Goal: Task Accomplishment & Management: Use online tool/utility

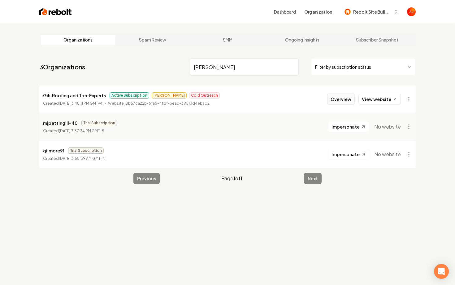
type input "Gil"
click at [334, 95] on button "Overview" at bounding box center [341, 99] width 28 height 11
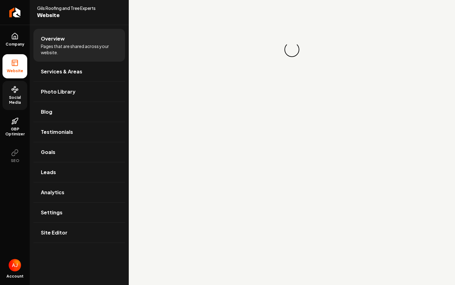
click at [5, 101] on span "Social Media" at bounding box center [14, 100] width 25 height 10
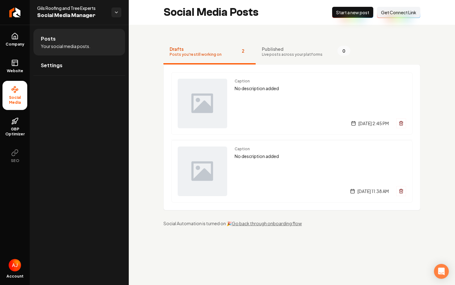
click at [391, 17] on button "Connect Link Get Connect Link" at bounding box center [398, 12] width 43 height 11
click at [386, 15] on span "Get Connect Link" at bounding box center [398, 12] width 35 height 6
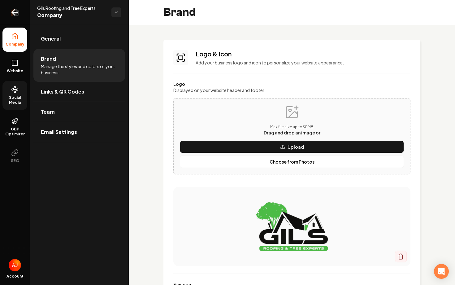
click at [19, 11] on icon "Return to dashboard" at bounding box center [15, 12] width 10 height 10
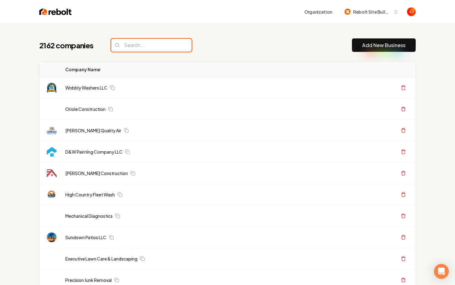
click at [138, 46] on input "search" at bounding box center [151, 45] width 81 height 13
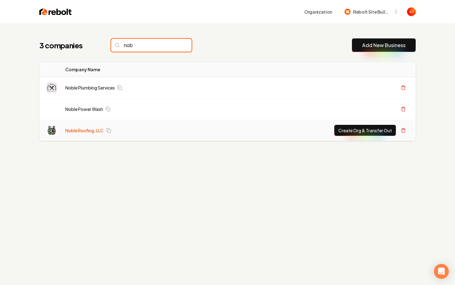
type input "nob"
click at [86, 129] on link "Noble Roofing, LLC" at bounding box center [84, 130] width 38 height 6
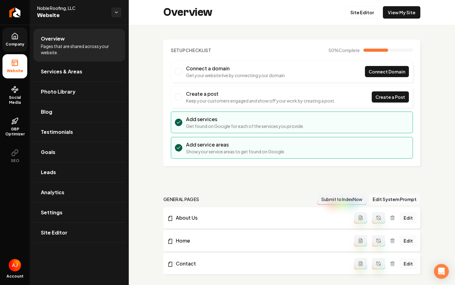
click at [13, 49] on link "Company" at bounding box center [14, 40] width 25 height 24
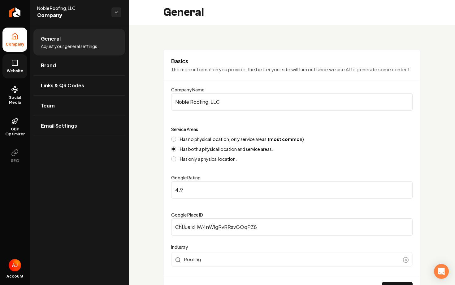
click at [13, 65] on icon at bounding box center [14, 62] width 7 height 7
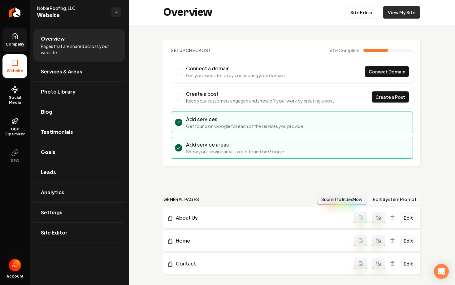
click at [396, 13] on link "View My Site" at bounding box center [401, 12] width 37 height 12
click at [16, 39] on icon at bounding box center [15, 36] width 6 height 6
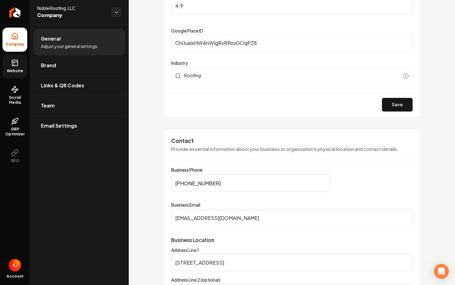
scroll to position [197, 0]
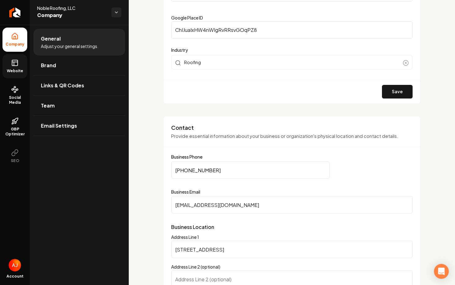
drag, startPoint x: 215, startPoint y: 168, endPoint x: 148, endPoint y: 168, distance: 66.9
click at [22, 60] on link "Website" at bounding box center [14, 66] width 25 height 24
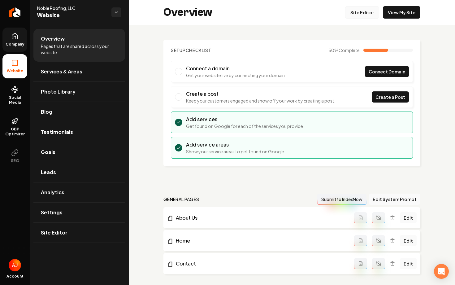
click at [364, 12] on link "Site Editor" at bounding box center [362, 12] width 34 height 12
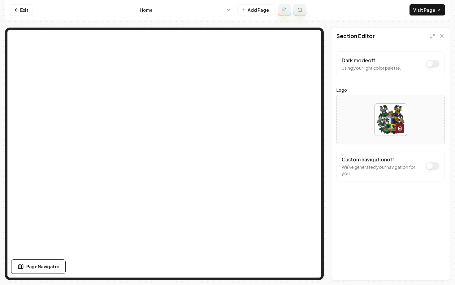
click at [433, 168] on button "Dark mode off" at bounding box center [433, 165] width 14 height 7
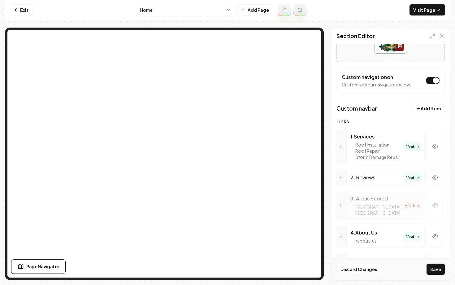
scroll to position [83, 0]
click at [435, 206] on button "button" at bounding box center [435, 205] width 14 height 29
click at [437, 268] on button "Save" at bounding box center [436, 269] width 18 height 11
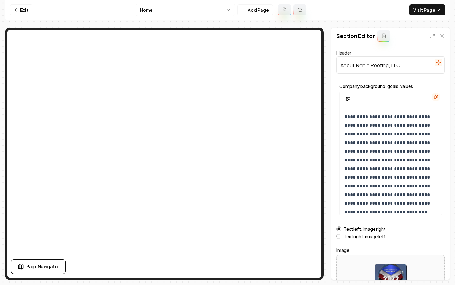
scroll to position [50, 0]
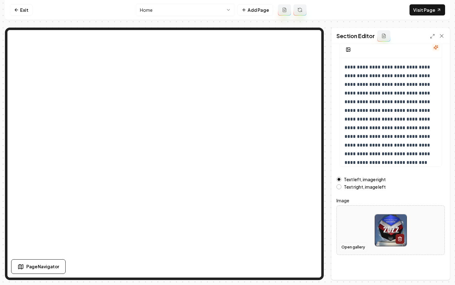
click at [353, 248] on button "Open gallery" at bounding box center [354, 247] width 28 height 10
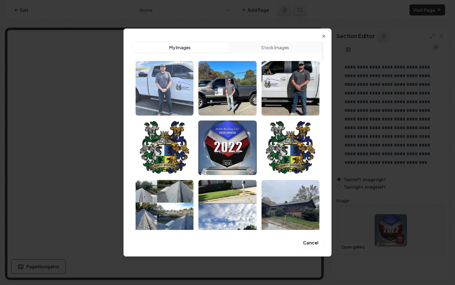
click at [169, 88] on img "Select image image_68b04d6d5c7cd75eb88a688b.jpg" at bounding box center [165, 88] width 58 height 55
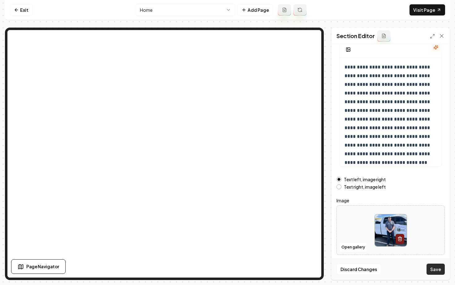
click at [435, 267] on button "Save" at bounding box center [436, 269] width 18 height 11
click at [16, 9] on icon at bounding box center [16, 9] width 2 height 3
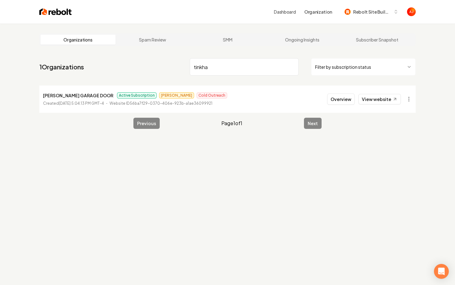
type input "tinkha"
click at [371, 101] on link "View website" at bounding box center [380, 99] width 42 height 11
click at [340, 102] on button "Overview" at bounding box center [341, 99] width 28 height 11
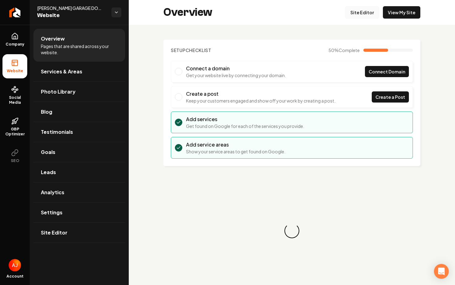
click at [353, 16] on link "Site Editor" at bounding box center [362, 12] width 34 height 12
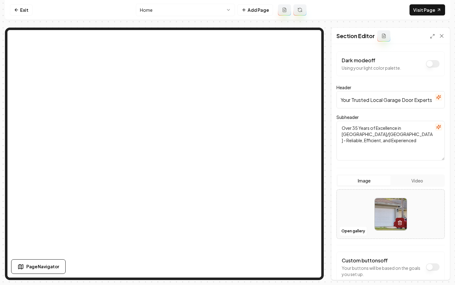
click at [350, 206] on div at bounding box center [391, 214] width 108 height 42
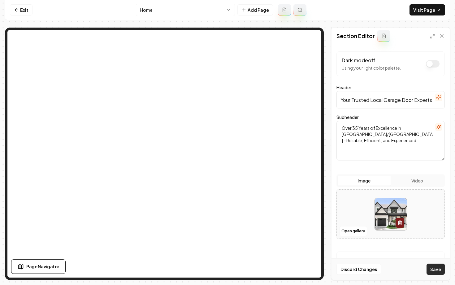
click at [435, 270] on button "Save" at bounding box center [436, 269] width 18 height 11
click at [419, 11] on link "Visit Page" at bounding box center [428, 9] width 36 height 11
click at [359, 231] on button "Open gallery" at bounding box center [354, 231] width 28 height 10
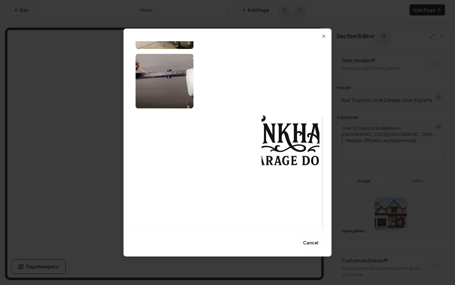
scroll to position [125, 0]
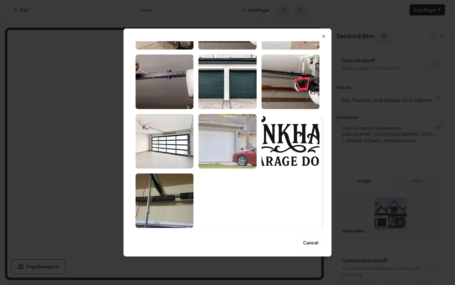
click at [231, 143] on img "Select image image_68a32b7d5c7cd75eb8d7eac3.jpeg" at bounding box center [228, 141] width 58 height 55
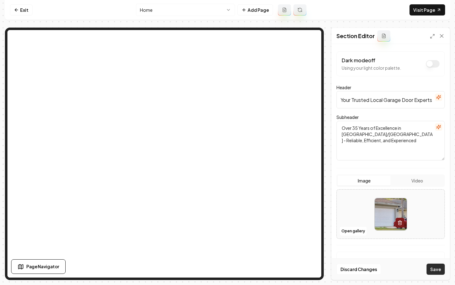
click at [433, 268] on button "Save" at bounding box center [436, 269] width 18 height 11
click at [420, 15] on link "Visit Page" at bounding box center [428, 9] width 36 height 11
click at [17, 11] on icon at bounding box center [16, 9] width 5 height 5
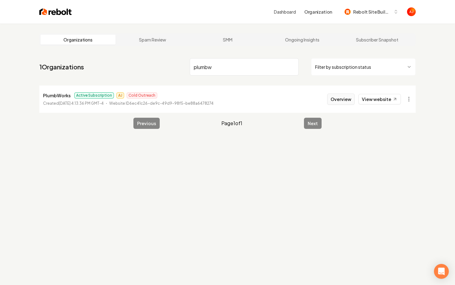
type input "plumbw"
click at [331, 103] on button "Overview" at bounding box center [341, 99] width 28 height 11
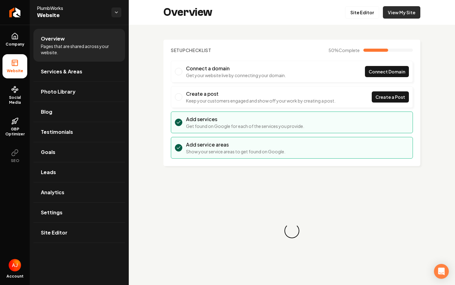
click at [398, 11] on link "View My Site" at bounding box center [401, 12] width 37 height 12
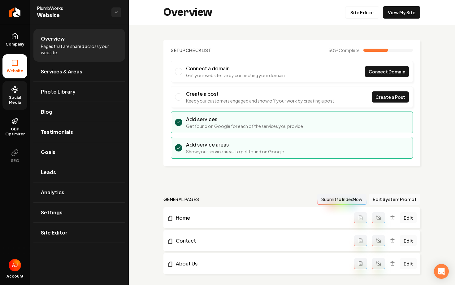
click at [19, 95] on span "Social Media" at bounding box center [14, 100] width 25 height 10
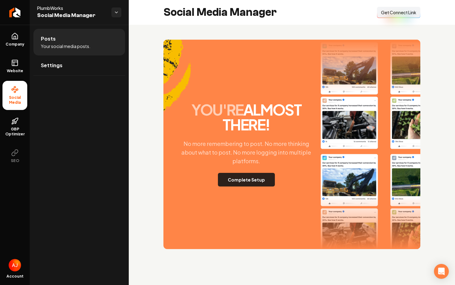
click at [253, 182] on button "Complete Setup" at bounding box center [246, 180] width 57 height 14
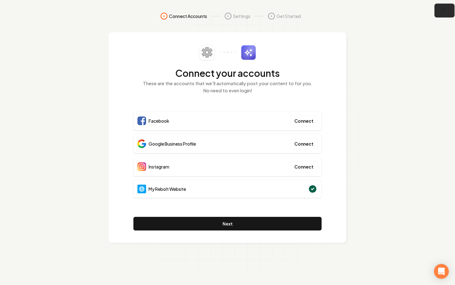
click at [440, 16] on button "button" at bounding box center [445, 11] width 20 height 14
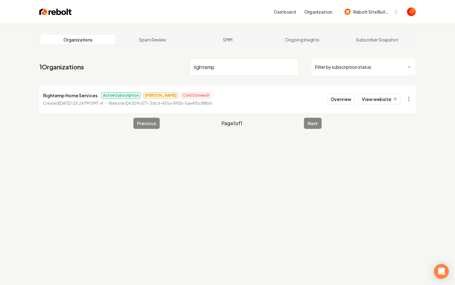
drag, startPoint x: 233, startPoint y: 72, endPoint x: 150, endPoint y: 72, distance: 82.7
click at [150, 72] on nav "1 Organizations rightemp Filter by subscription status" at bounding box center [227, 69] width 377 height 27
click at [195, 67] on input "rightemp" at bounding box center [244, 66] width 109 height 17
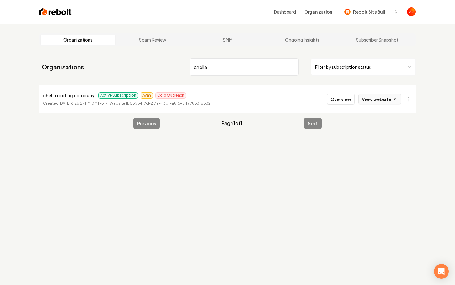
click at [376, 101] on link "View website" at bounding box center [380, 99] width 42 height 11
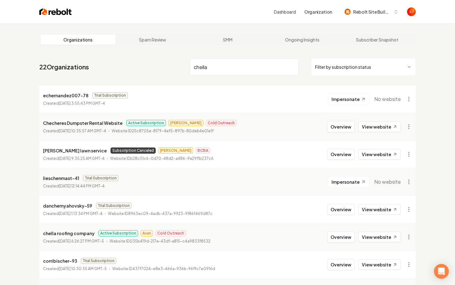
click at [218, 69] on input "chella" at bounding box center [244, 66] width 109 height 17
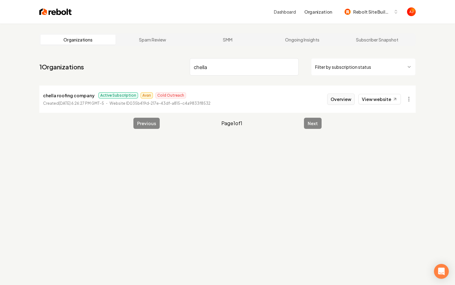
type input "chella"
click at [333, 95] on button "Overview" at bounding box center [341, 99] width 28 height 11
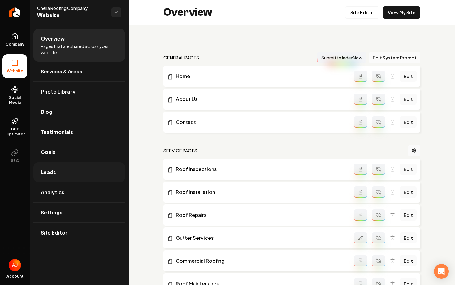
click at [57, 176] on link "Leads" at bounding box center [79, 172] width 92 height 20
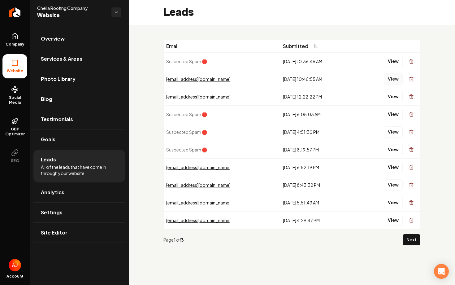
click at [391, 77] on button "View" at bounding box center [393, 78] width 19 height 11
click at [392, 96] on button "View" at bounding box center [393, 96] width 19 height 11
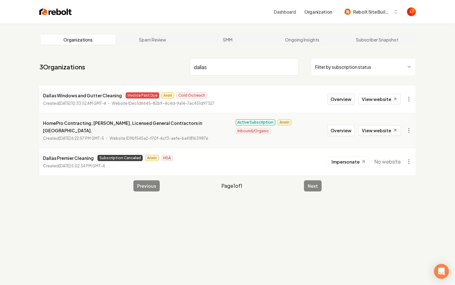
type input "dallas"
click at [348, 101] on button "Overview" at bounding box center [341, 99] width 28 height 11
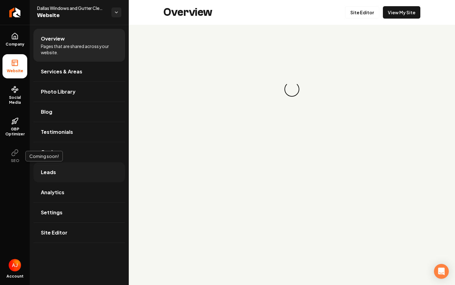
click at [53, 178] on link "Leads" at bounding box center [79, 172] width 92 height 20
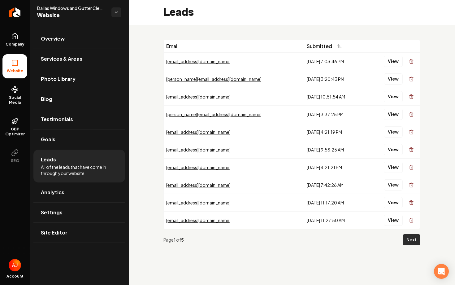
click at [411, 242] on button "Next" at bounding box center [412, 239] width 18 height 11
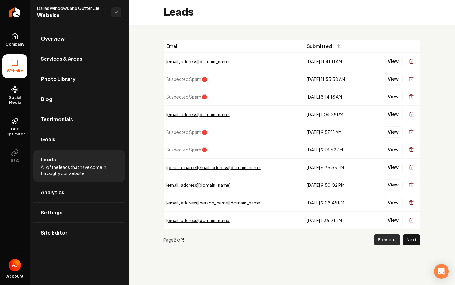
click at [390, 239] on button "Previous" at bounding box center [387, 239] width 26 height 11
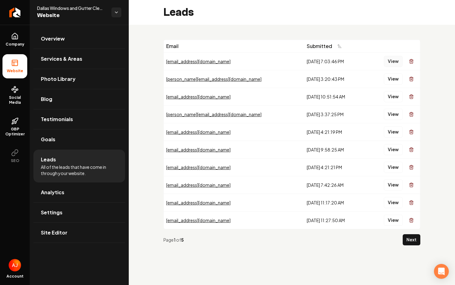
click at [390, 62] on button "View" at bounding box center [393, 61] width 19 height 11
click at [392, 80] on button "View" at bounding box center [393, 78] width 19 height 11
click at [394, 98] on button "View" at bounding box center [393, 96] width 19 height 11
click at [393, 117] on button "View" at bounding box center [393, 114] width 19 height 11
click at [391, 135] on button "View" at bounding box center [393, 131] width 19 height 11
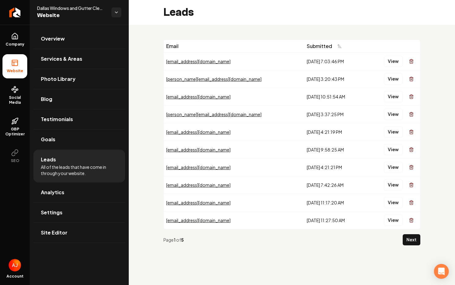
click at [393, 151] on button "View" at bounding box center [393, 149] width 19 height 11
click at [394, 170] on button "View" at bounding box center [393, 167] width 19 height 11
click at [394, 186] on button "View" at bounding box center [393, 184] width 19 height 11
click at [392, 171] on button "View" at bounding box center [393, 167] width 19 height 11
click at [395, 199] on button "View" at bounding box center [393, 202] width 19 height 11
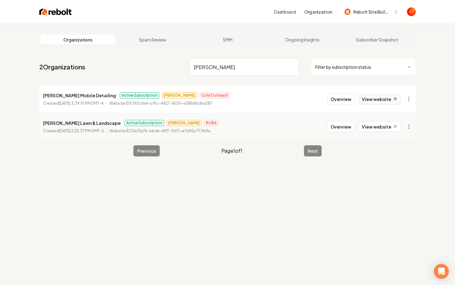
type input "holmes"
click at [374, 103] on link "View website" at bounding box center [380, 99] width 42 height 11
click at [338, 99] on button "Overview" at bounding box center [341, 99] width 28 height 11
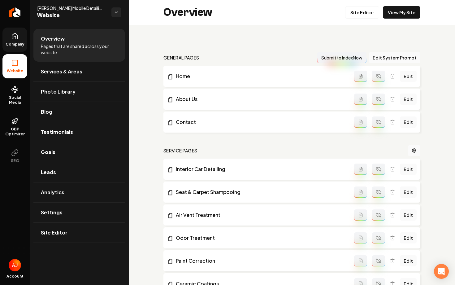
click at [17, 40] on link "Company" at bounding box center [14, 40] width 25 height 24
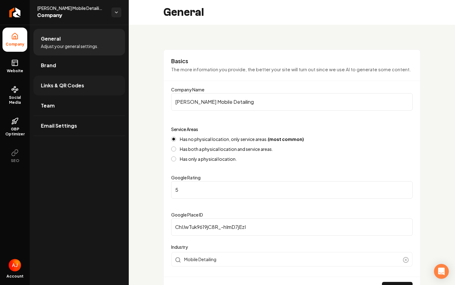
click at [64, 84] on span "Links & QR Codes" at bounding box center [62, 85] width 43 height 7
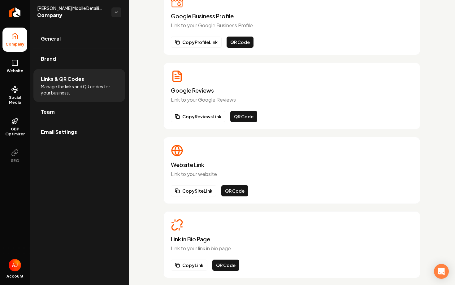
scroll to position [59, 0]
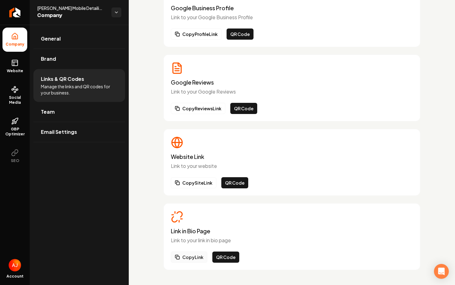
click at [193, 258] on button "Copy Link" at bounding box center [189, 257] width 37 height 11
click at [189, 258] on button "Copy Link" at bounding box center [189, 257] width 37 height 11
click at [22, 120] on link "GBP Optimizer" at bounding box center [14, 126] width 25 height 29
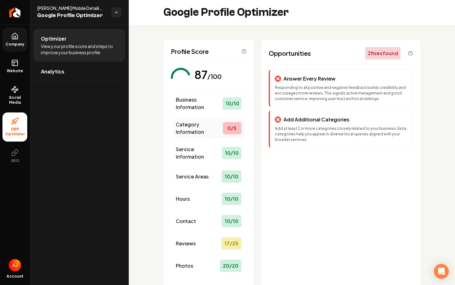
click at [209, 130] on span "Category Information" at bounding box center [199, 128] width 47 height 15
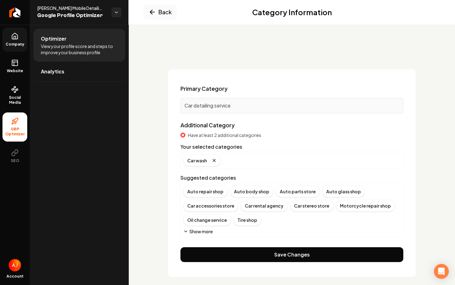
click at [192, 230] on button "Show more" at bounding box center [197, 231] width 29 height 6
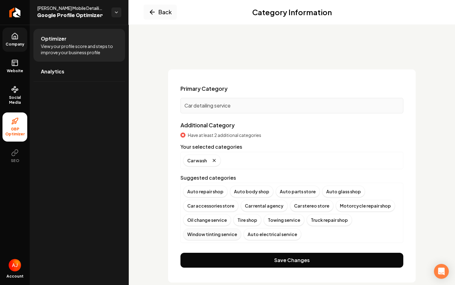
click at [219, 232] on div "Window tinting service" at bounding box center [212, 234] width 58 height 12
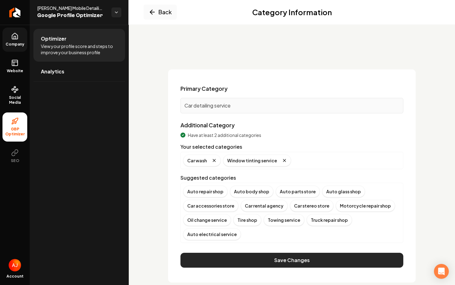
click at [263, 262] on button "Save Changes" at bounding box center [292, 260] width 223 height 15
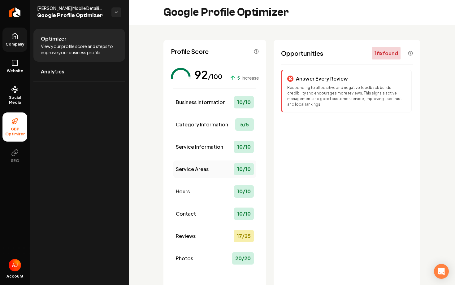
click at [201, 168] on span "Service Areas" at bounding box center [192, 168] width 33 height 7
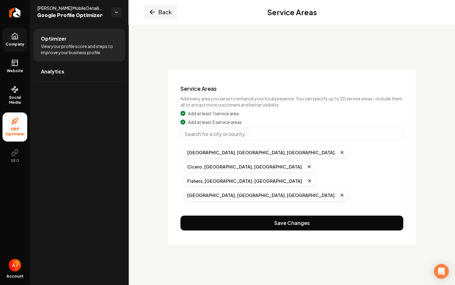
click at [153, 11] on icon "Main content area" at bounding box center [152, 11] width 7 height 7
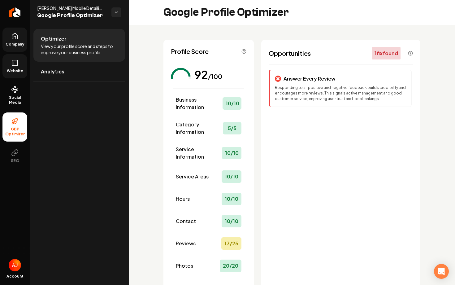
click at [15, 61] on icon at bounding box center [14, 62] width 7 height 7
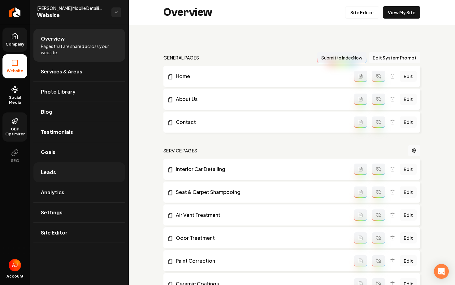
click at [83, 169] on link "Leads" at bounding box center [79, 172] width 92 height 20
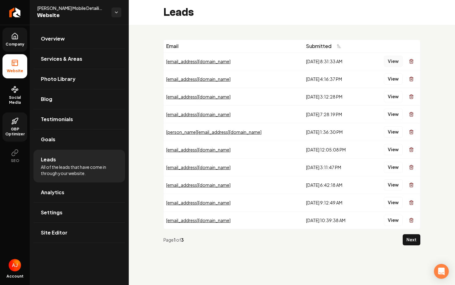
click at [392, 60] on button "View" at bounding box center [393, 61] width 19 height 11
click at [396, 79] on button "View" at bounding box center [393, 78] width 19 height 11
click at [57, 45] on link "Overview" at bounding box center [79, 39] width 92 height 20
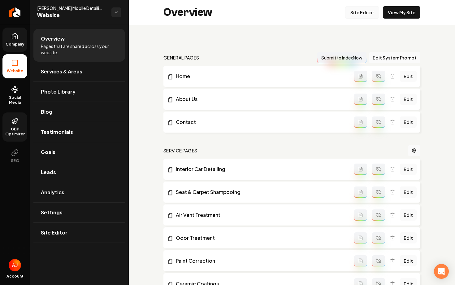
click at [352, 10] on link "Site Editor" at bounding box center [362, 12] width 34 height 12
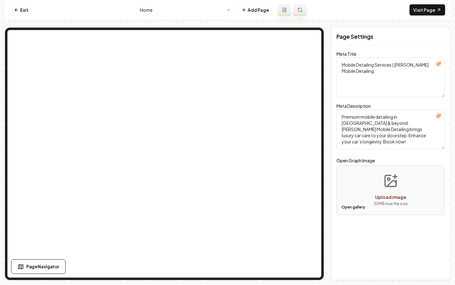
click at [366, 72] on textarea "Mobile Detailing Services | Holmes Mobile Detailing" at bounding box center [391, 78] width 108 height 40
type textarea "Mobile Detailing Services | Holmes Mobile Detailing in Fishers, IN"
click at [431, 268] on button "Save" at bounding box center [436, 269] width 18 height 11
click at [187, 11] on html "Computer Required This feature is only available on a computer. Please switch t…" at bounding box center [227, 142] width 455 height 285
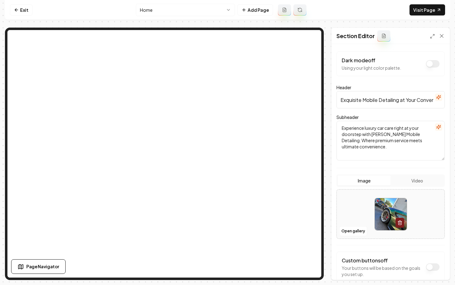
click at [381, 148] on textarea "Experience luxury car care right at your doorstep with Holmes Mobile Detailing.…" at bounding box center [391, 141] width 108 height 40
click at [390, 100] on input "Exquisite Mobile Detailing at Your Convenience" at bounding box center [391, 99] width 108 height 17
click at [382, 147] on textarea "Experience luxury car care right at your doorstep with Holmes Mobile Detailing.…" at bounding box center [391, 141] width 108 height 40
type textarea "Experience luxury car care right at your doorstep with Holmes Mobile Detailing.…"
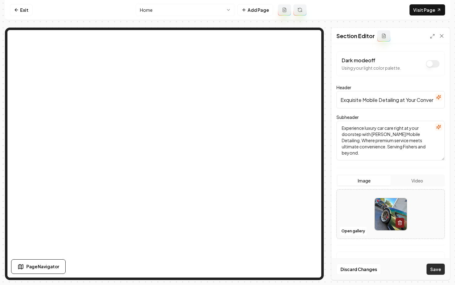
click at [434, 268] on button "Save" at bounding box center [436, 269] width 18 height 11
click at [18, 9] on icon at bounding box center [16, 9] width 5 height 5
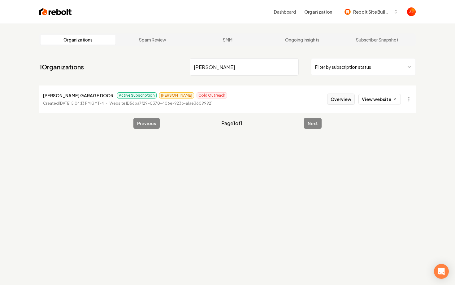
type input "tinkham"
click at [345, 99] on button "Overview" at bounding box center [341, 99] width 28 height 11
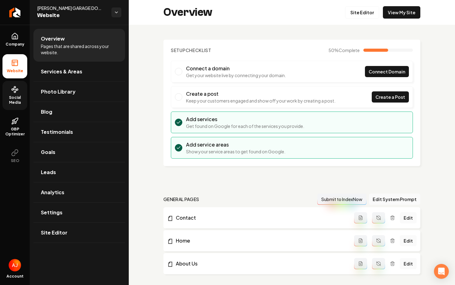
click at [16, 92] on icon at bounding box center [14, 89] width 7 height 7
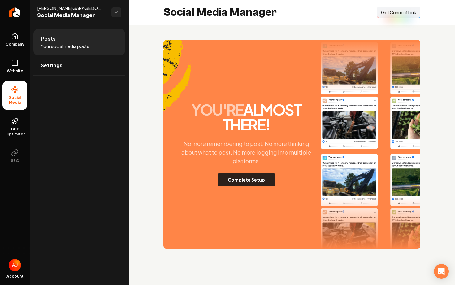
click at [222, 183] on button "Complete Setup" at bounding box center [246, 180] width 57 height 14
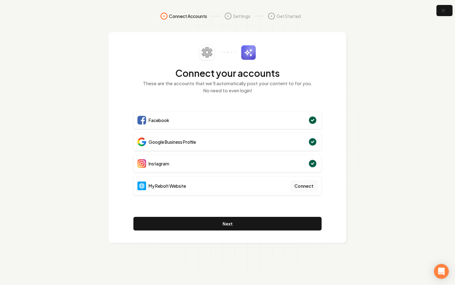
click at [298, 187] on button "Connect" at bounding box center [304, 185] width 27 height 11
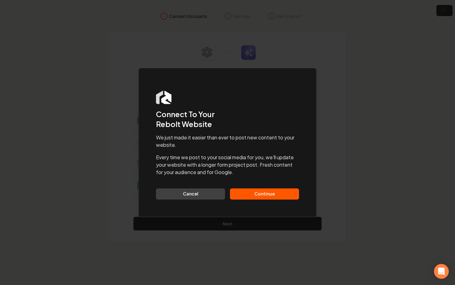
click at [279, 191] on button "Continue" at bounding box center [264, 193] width 69 height 11
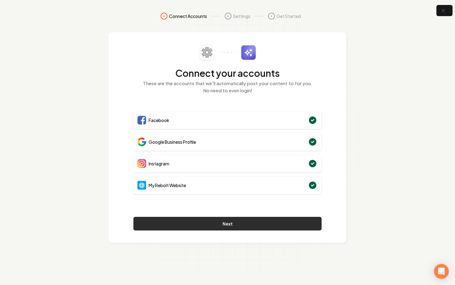
click at [280, 225] on button "Next" at bounding box center [228, 224] width 188 height 14
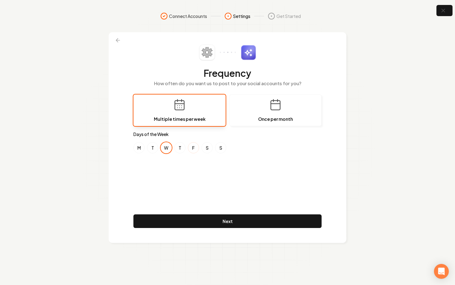
click at [192, 149] on button "F" at bounding box center [193, 147] width 11 height 11
click at [133, 151] on div "Frequency How often do you want us to post to your social accounts for you? Mul…" at bounding box center [228, 137] width 238 height 211
click at [138, 151] on button "M" at bounding box center [139, 147] width 11 height 11
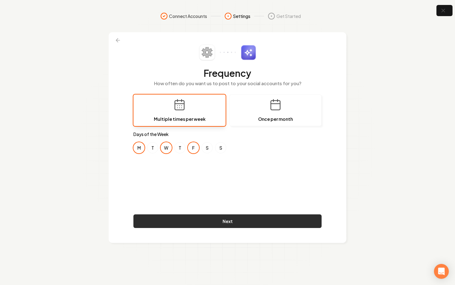
click at [224, 223] on button "Next" at bounding box center [228, 221] width 188 height 14
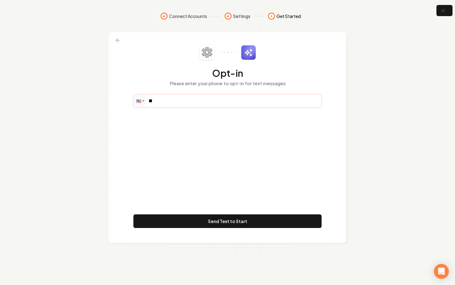
click at [174, 99] on input "**" at bounding box center [228, 101] width 188 height 12
paste input "**********"
type input "**********"
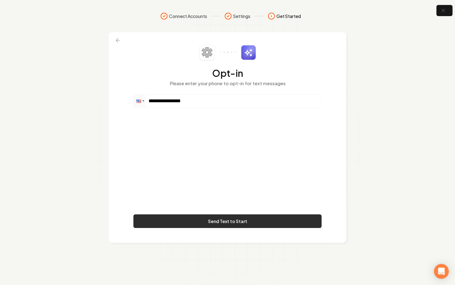
click at [203, 220] on button "Send Text to Start" at bounding box center [228, 221] width 188 height 14
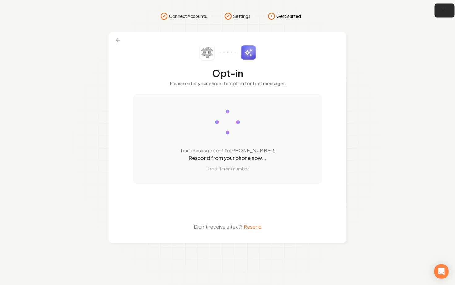
click at [443, 15] on button "button" at bounding box center [445, 11] width 20 height 14
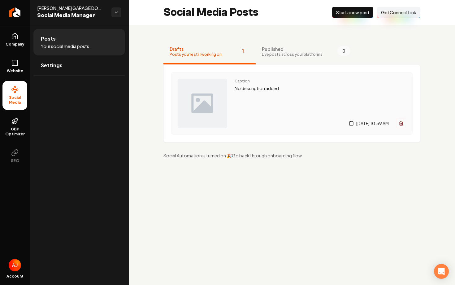
click at [266, 94] on div "Caption No description added Thursday, August 28, 2025 | 10:39 AM" at bounding box center [321, 104] width 172 height 50
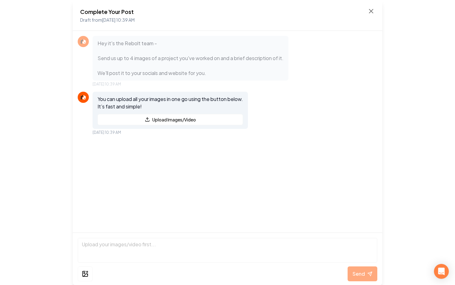
click at [370, 3] on div "Complete Your Post Draft from Aug 28, 2025 10:39 AM" at bounding box center [228, 15] width 310 height 31
click at [370, 10] on icon at bounding box center [372, 11] width 4 height 4
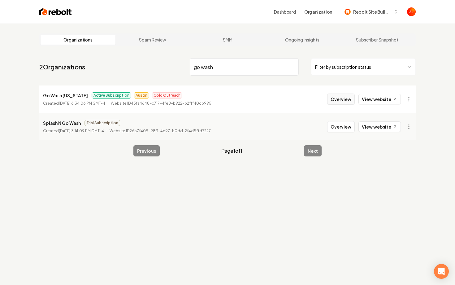
type input "go wash"
click at [335, 101] on button "Overview" at bounding box center [341, 99] width 28 height 11
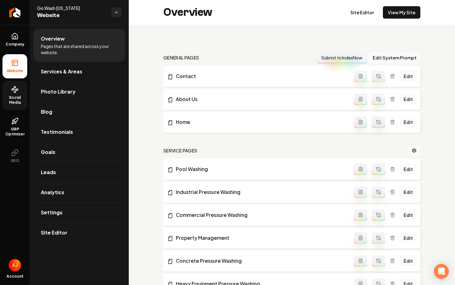
click at [18, 100] on span "Social Media" at bounding box center [14, 100] width 25 height 10
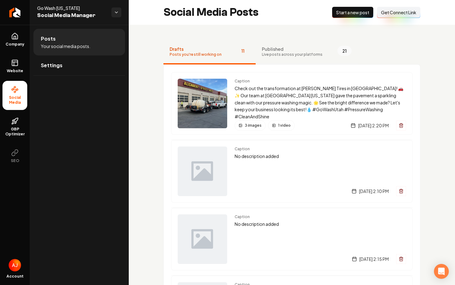
click at [272, 52] on span "Live posts across your platforms" at bounding box center [292, 54] width 61 height 5
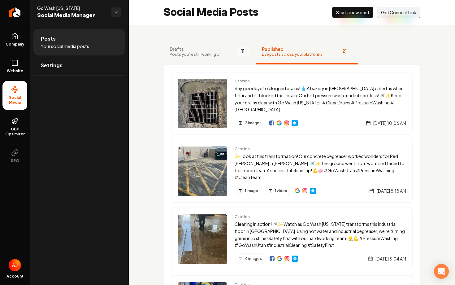
click at [221, 55] on button "Drafts Posts you're still working on 11" at bounding box center [210, 52] width 92 height 25
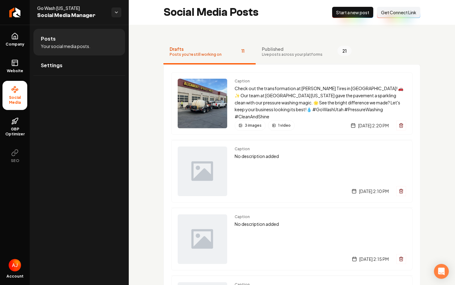
click at [279, 55] on span "Live posts across your platforms" at bounding box center [292, 54] width 61 height 5
click at [200, 56] on span "Posts you're still working on" at bounding box center [196, 54] width 52 height 5
click at [259, 79] on span "Caption" at bounding box center [321, 81] width 172 height 5
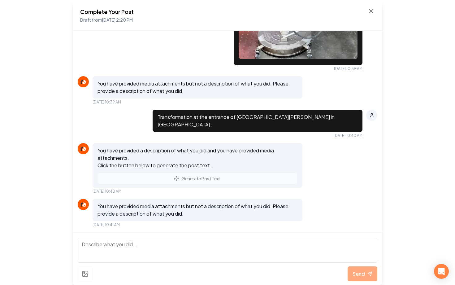
scroll to position [770, 0]
click at [204, 179] on div "You have provided a description of what you did and you have provided media att…" at bounding box center [198, 165] width 210 height 45
click at [195, 240] on textarea at bounding box center [228, 250] width 300 height 25
type textarea "j"
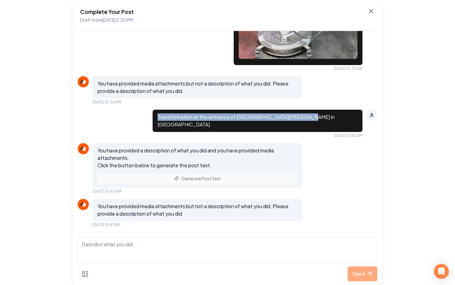
drag, startPoint x: 214, startPoint y: 125, endPoint x: 356, endPoint y: 125, distance: 142.2
click at [356, 125] on div "Transformation at the entrance of Las Schwab Tires in Murray ." at bounding box center [258, 121] width 210 height 22
copy p "Transformation at the entrance of Las Schwab Tires in Murray"
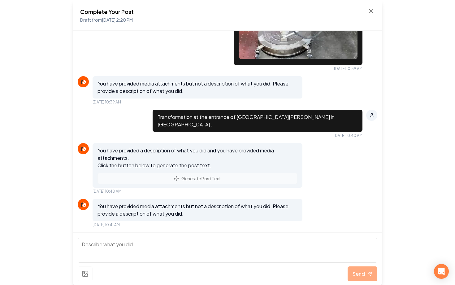
click at [204, 250] on textarea at bounding box center [228, 250] width 300 height 25
paste textarea "Transformation at the entrance of Las Schwab Tires in Murray"
type textarea "Transformation at the entrance of Las Schwab Tires in Murray"
click at [367, 278] on button "Send" at bounding box center [363, 273] width 30 height 15
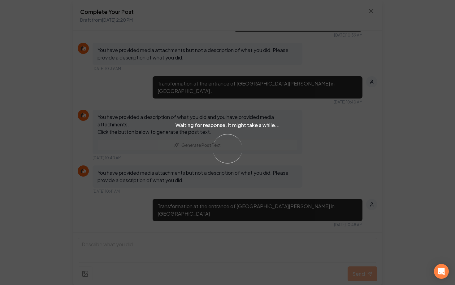
scroll to position [852, 0]
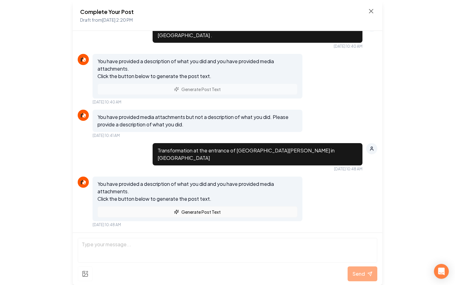
click at [235, 214] on button "Generate Post Text" at bounding box center [198, 211] width 200 height 11
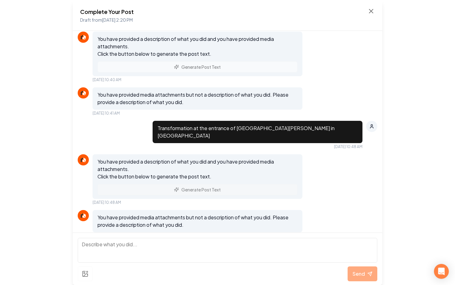
scroll to position [885, 0]
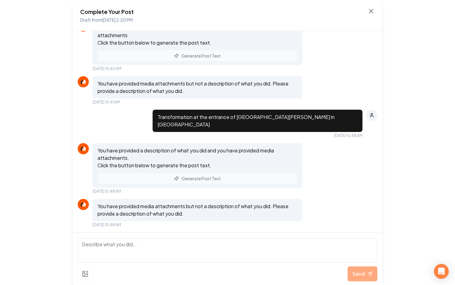
click at [190, 177] on div "You have provided a description of what you did and you have provided media att…" at bounding box center [198, 165] width 210 height 45
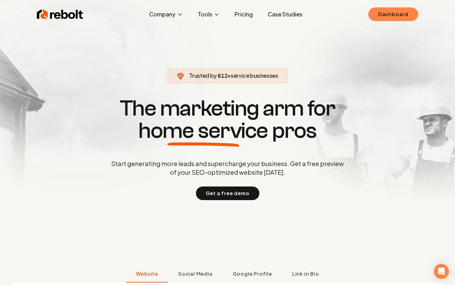
click at [395, 15] on link "Dashboard" at bounding box center [394, 14] width 50 height 14
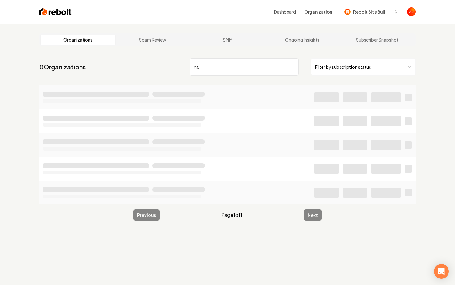
type input "n"
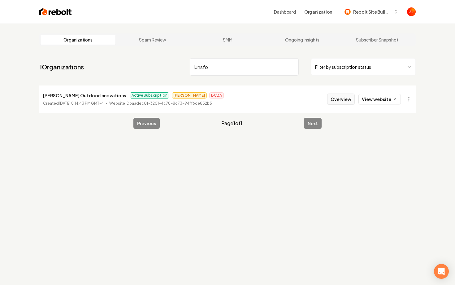
type input "lunsfo"
click at [335, 96] on button "Overview" at bounding box center [341, 99] width 28 height 11
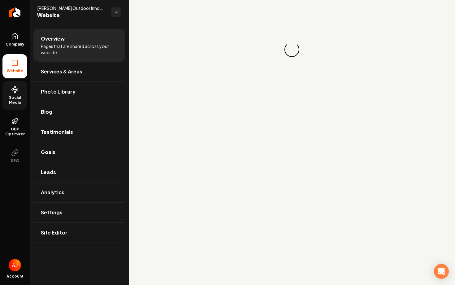
click at [14, 94] on link "Social Media" at bounding box center [14, 95] width 25 height 29
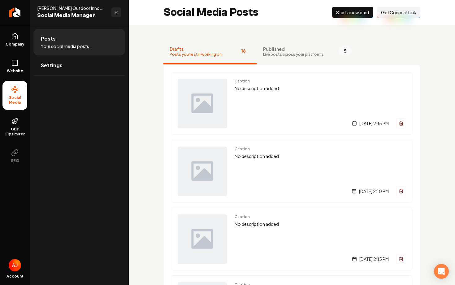
click at [278, 54] on span "Live posts across your platforms" at bounding box center [293, 54] width 61 height 5
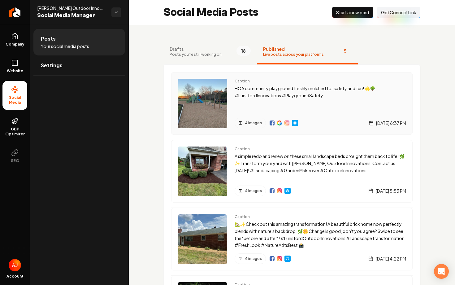
click at [287, 123] on img "Main content area" at bounding box center [287, 123] width 5 height 5
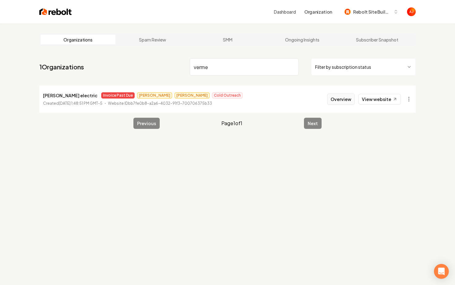
type input "verme"
click at [335, 98] on button "Overview" at bounding box center [341, 99] width 28 height 11
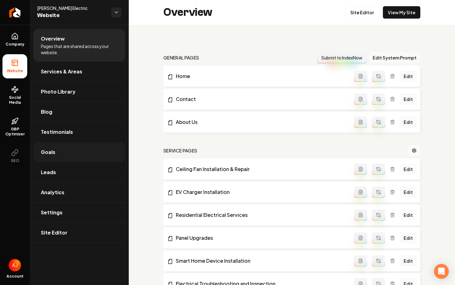
click at [52, 147] on link "Goals" at bounding box center [79, 152] width 92 height 20
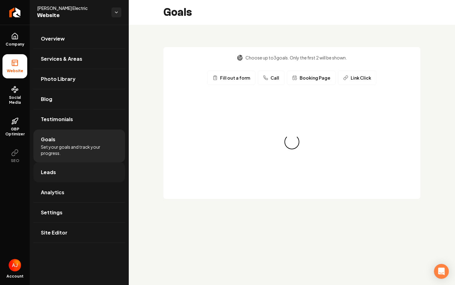
click at [56, 167] on link "Leads" at bounding box center [79, 172] width 92 height 20
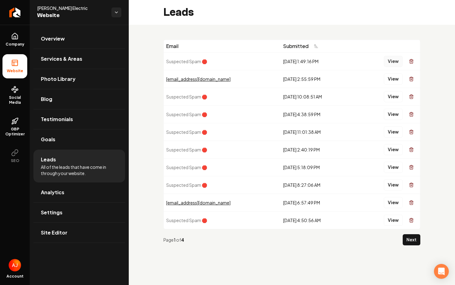
click at [391, 62] on button "View" at bounding box center [393, 61] width 19 height 11
click at [389, 96] on button "View" at bounding box center [393, 96] width 19 height 11
click at [390, 114] on button "View" at bounding box center [393, 114] width 19 height 11
click at [393, 135] on button "View" at bounding box center [393, 131] width 19 height 11
click at [24, 99] on span "Social Media" at bounding box center [14, 100] width 25 height 10
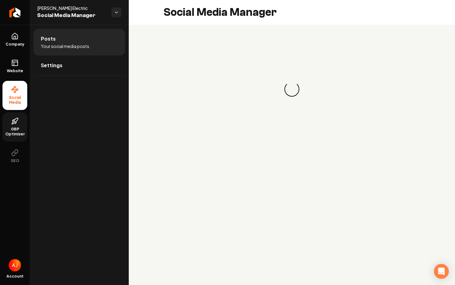
click at [18, 125] on link "GBP Optimizer" at bounding box center [14, 126] width 25 height 29
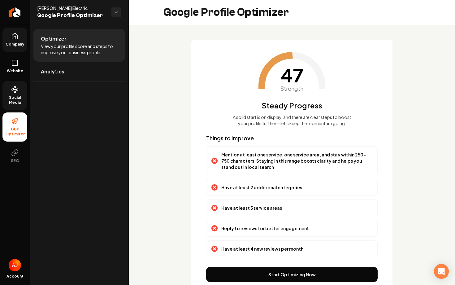
click at [14, 46] on span "Company" at bounding box center [15, 44] width 24 height 5
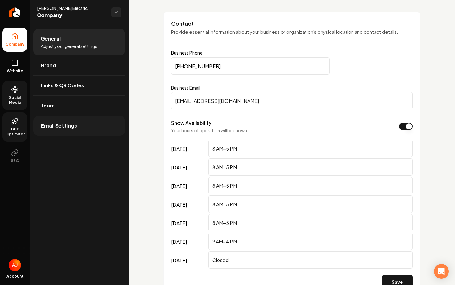
scroll to position [230, 0]
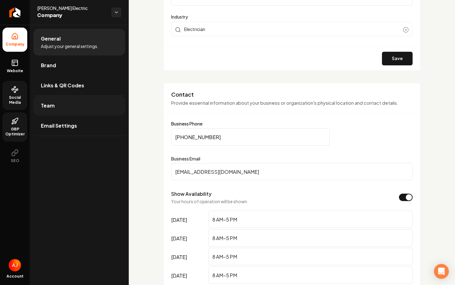
click at [70, 100] on link "Team" at bounding box center [79, 106] width 92 height 20
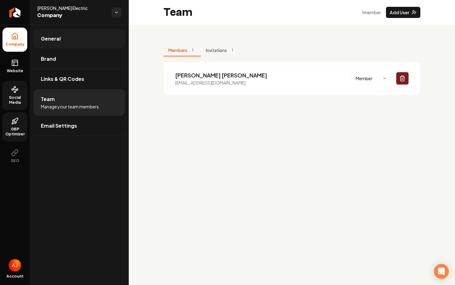
click at [65, 34] on link "General" at bounding box center [79, 39] width 92 height 20
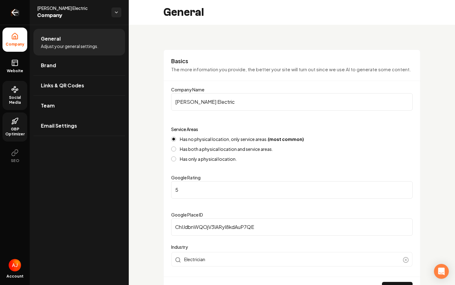
click at [17, 14] on icon "Return to dashboard" at bounding box center [15, 12] width 10 height 10
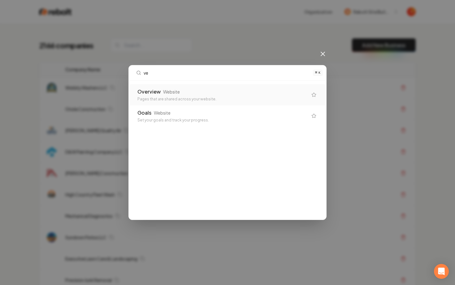
type input "v"
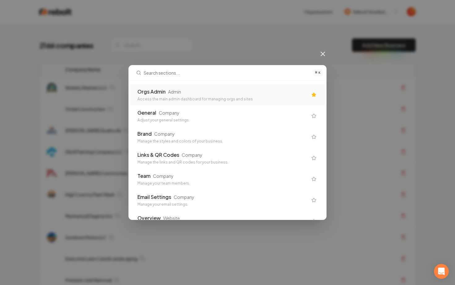
scroll to position [12, 0]
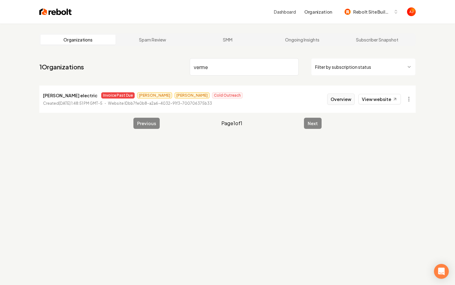
type input "verme"
click at [340, 98] on button "Overview" at bounding box center [341, 99] width 28 height 11
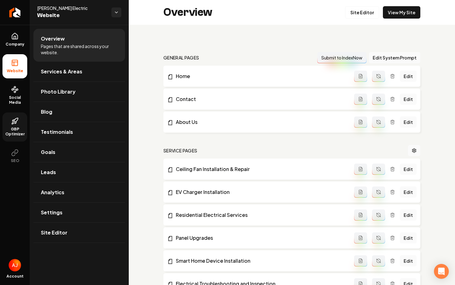
click at [15, 127] on span "GBP Optimizer" at bounding box center [14, 132] width 25 height 10
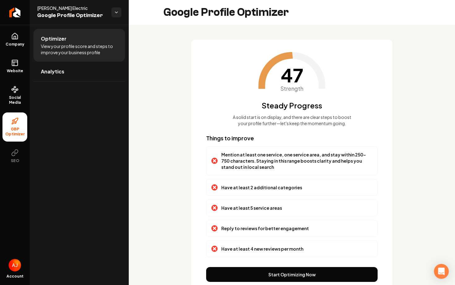
scroll to position [30, 0]
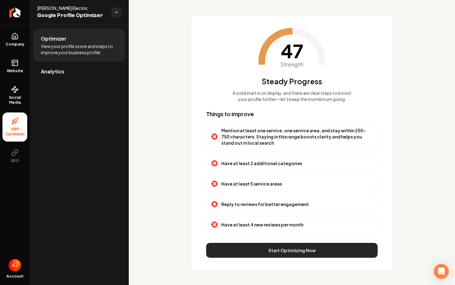
click at [306, 249] on button "Start Optimizing Now" at bounding box center [292, 250] width 172 height 15
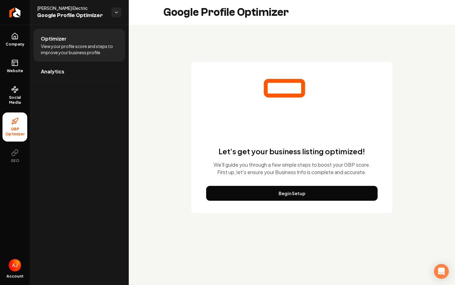
scroll to position [0, 0]
click at [257, 203] on div "Let's get your business listing optimized! We'll guide you through a few simple…" at bounding box center [291, 137] width 201 height 151
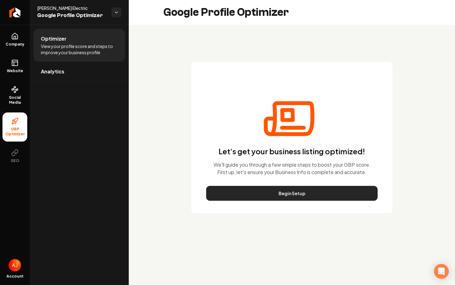
click at [258, 196] on button "Begin Setup" at bounding box center [292, 193] width 172 height 15
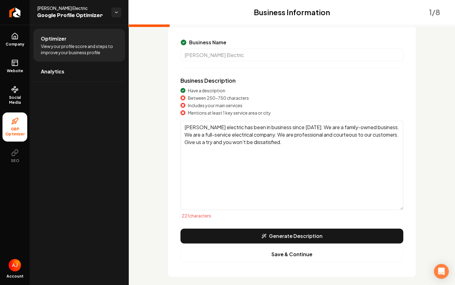
scroll to position [52, 0]
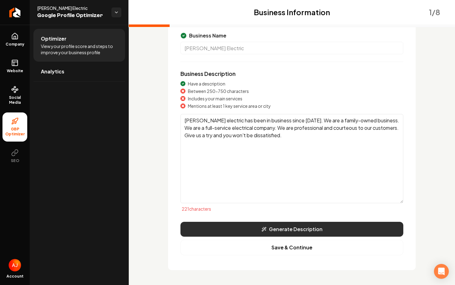
click at [284, 227] on button "Generate Description" at bounding box center [292, 229] width 223 height 15
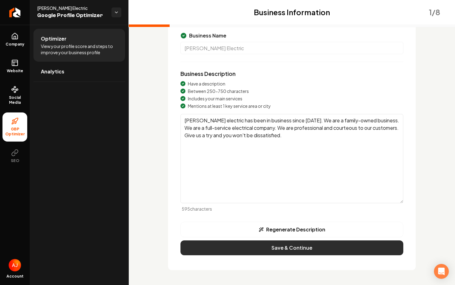
click at [295, 249] on button "Save & Continue" at bounding box center [292, 247] width 223 height 15
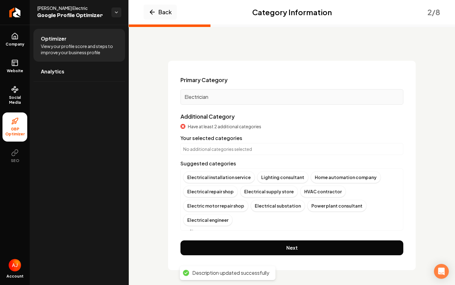
scroll to position [9, 0]
click at [221, 177] on div "Electrical installation service" at bounding box center [219, 177] width 72 height 12
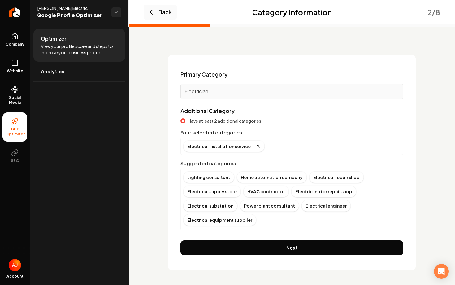
scroll to position [7, 0]
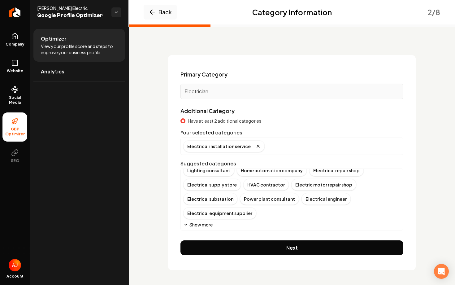
click at [202, 224] on button "Show more" at bounding box center [197, 224] width 29 height 6
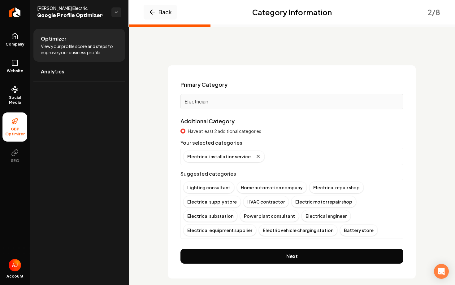
scroll to position [0, 0]
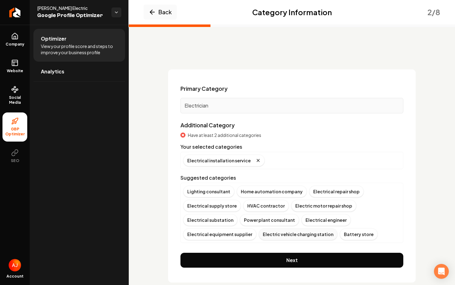
click at [271, 236] on div "Electric vehicle charging station" at bounding box center [298, 234] width 79 height 12
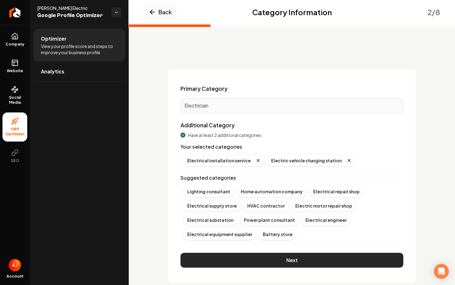
click at [258, 261] on button "Next" at bounding box center [292, 260] width 223 height 15
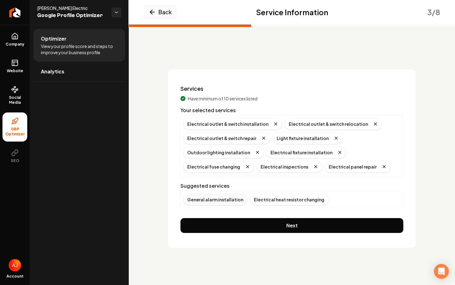
click at [219, 199] on div "General alarm installation" at bounding box center [215, 200] width 64 height 12
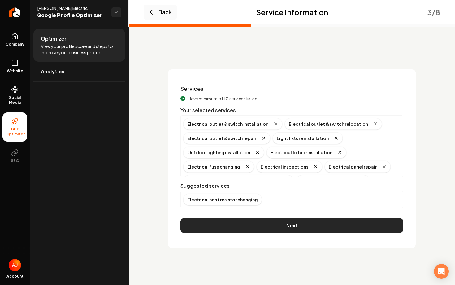
click at [264, 226] on button "Next" at bounding box center [292, 225] width 223 height 15
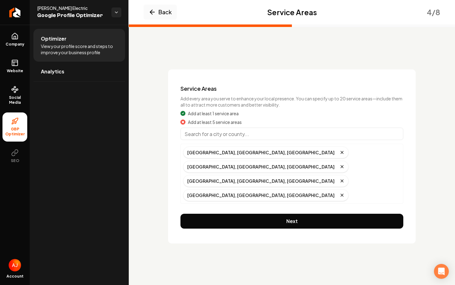
click at [245, 135] on input "Main content area" at bounding box center [292, 134] width 223 height 12
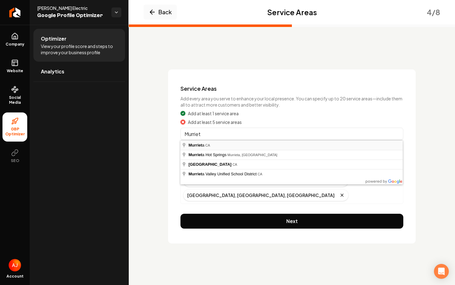
type input "Murrieta, [GEOGRAPHIC_DATA]"
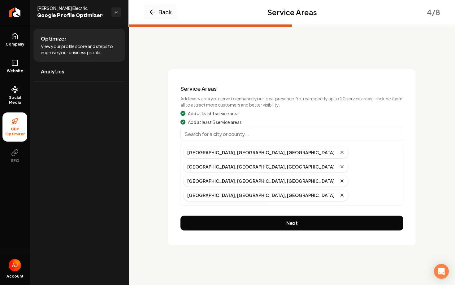
click at [233, 135] on input "Main content area" at bounding box center [292, 134] width 223 height 12
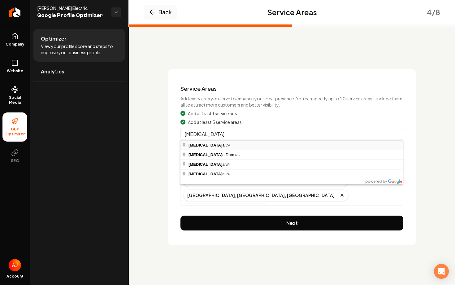
type input "Fontana, [GEOGRAPHIC_DATA]"
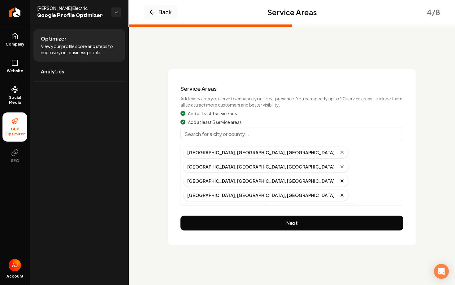
click at [227, 142] on div "Add at least 1 service area Add at least 5 service areas [GEOGRAPHIC_DATA], [GE…" at bounding box center [292, 157] width 223 height 95
click at [222, 134] on input "Main content area" at bounding box center [292, 134] width 223 height 12
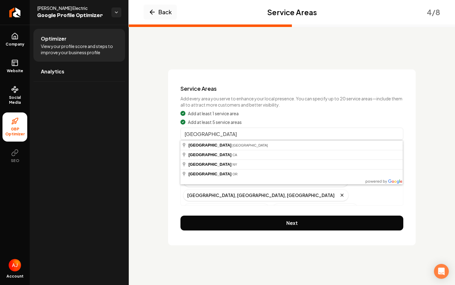
type input "[GEOGRAPHIC_DATA], [GEOGRAPHIC_DATA]"
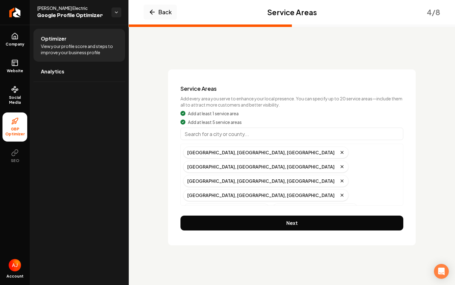
click at [207, 140] on div "Add at least 1 service area Add at least 5 service areas [GEOGRAPHIC_DATA], [GE…" at bounding box center [292, 157] width 223 height 95
click at [207, 139] on input "Main content area" at bounding box center [292, 134] width 223 height 12
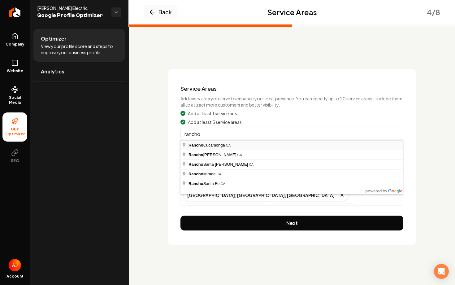
type input "[GEOGRAPHIC_DATA], [GEOGRAPHIC_DATA]"
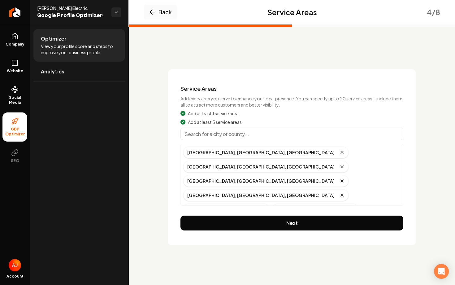
click at [202, 138] on input "Main content area" at bounding box center [292, 134] width 223 height 12
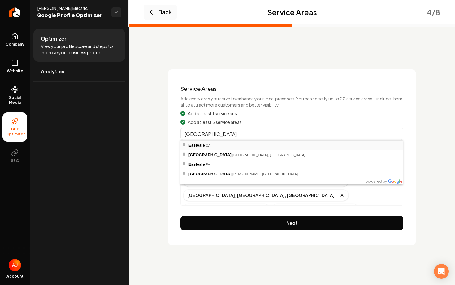
type input "[GEOGRAPHIC_DATA], [GEOGRAPHIC_DATA]"
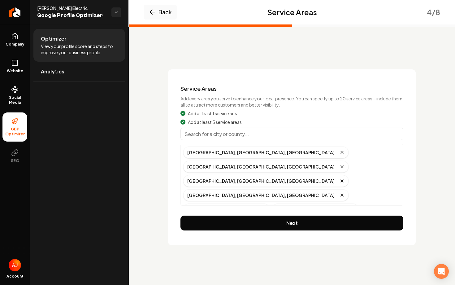
click at [210, 135] on input "Main content area" at bounding box center [292, 134] width 223 height 12
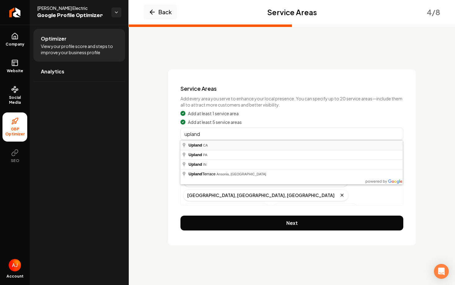
type input "[GEOGRAPHIC_DATA], [GEOGRAPHIC_DATA]"
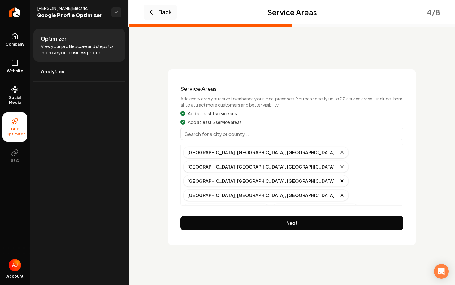
click at [211, 133] on input "Main content area" at bounding box center [292, 134] width 223 height 12
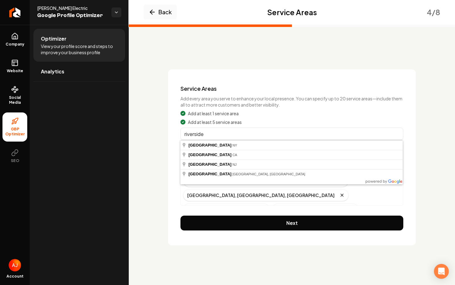
type input "[GEOGRAPHIC_DATA], [GEOGRAPHIC_DATA]"
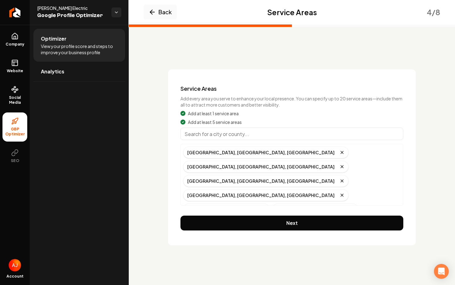
click at [199, 133] on input "Main content area" at bounding box center [292, 134] width 223 height 12
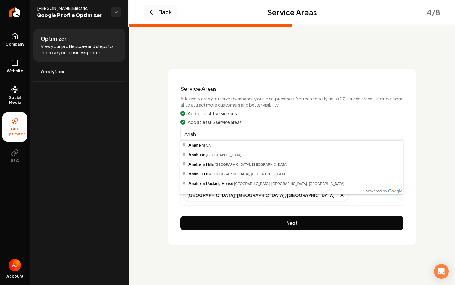
type input "[GEOGRAPHIC_DATA], [GEOGRAPHIC_DATA]"
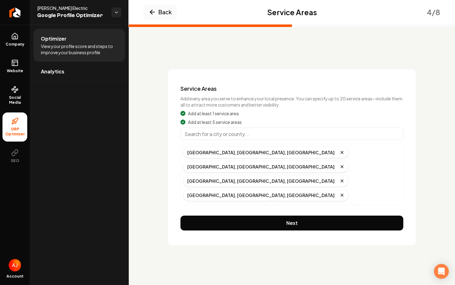
click at [228, 134] on input "Main content area" at bounding box center [292, 134] width 223 height 12
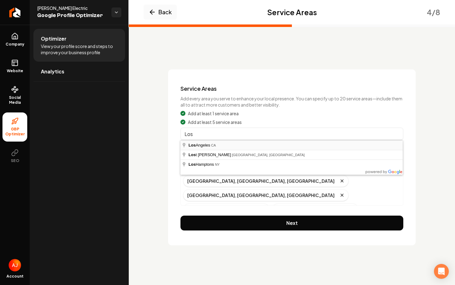
type input "[GEOGRAPHIC_DATA], [GEOGRAPHIC_DATA]"
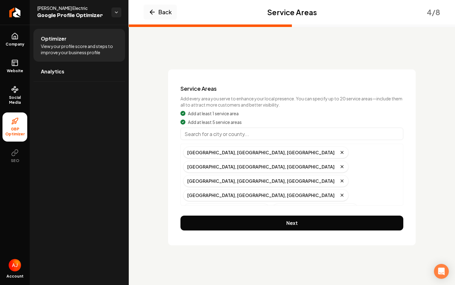
click at [220, 136] on input "Main content area" at bounding box center [292, 134] width 223 height 12
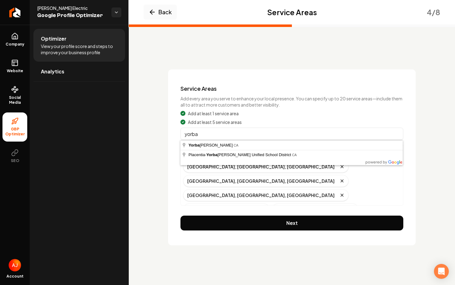
type input "[PERSON_NAME], [GEOGRAPHIC_DATA]"
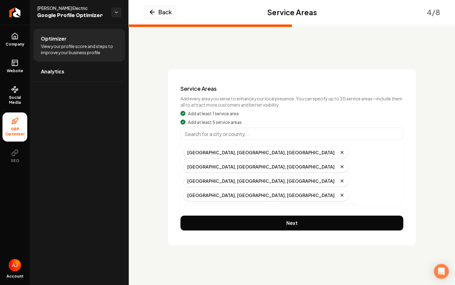
click at [239, 137] on input "Main content area" at bounding box center [292, 134] width 223 height 12
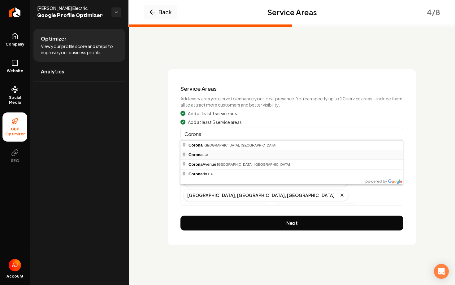
type input "[GEOGRAPHIC_DATA], [GEOGRAPHIC_DATA]"
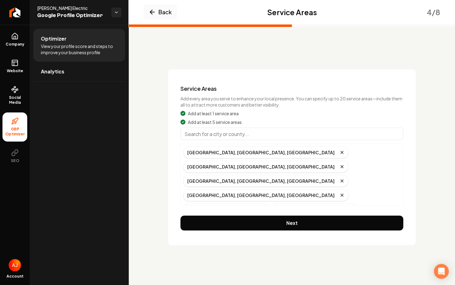
click at [216, 128] on input "Main content area" at bounding box center [292, 134] width 223 height 12
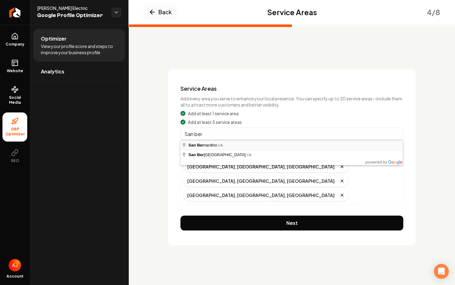
type input "[GEOGRAPHIC_DATA], [GEOGRAPHIC_DATA]"
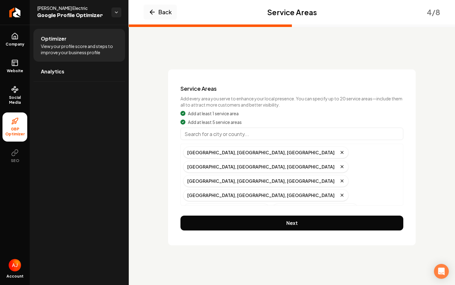
click at [231, 136] on input "Main content area" at bounding box center [292, 134] width 223 height 12
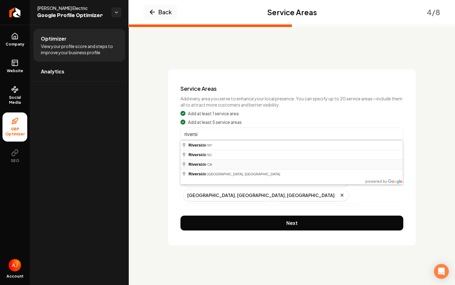
type input "[GEOGRAPHIC_DATA], [GEOGRAPHIC_DATA]"
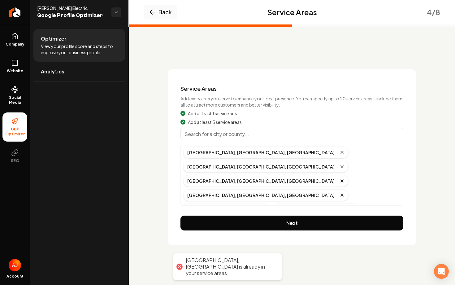
scroll to position [12, 0]
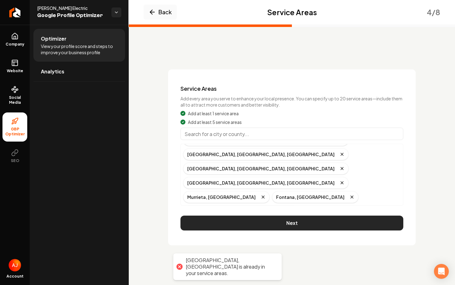
click at [284, 227] on button "Next" at bounding box center [292, 223] width 223 height 15
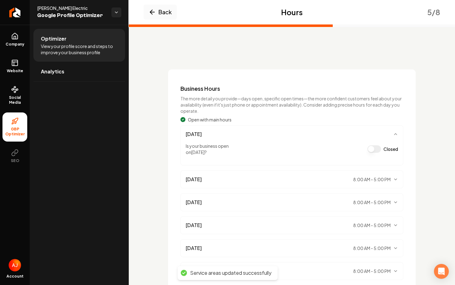
scroll to position [72, 0]
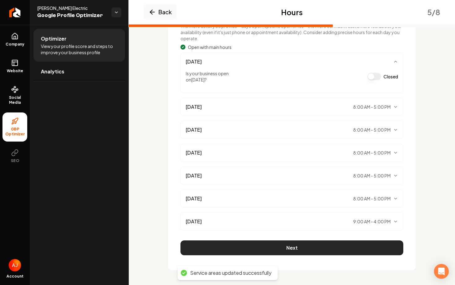
click at [279, 248] on button "Next" at bounding box center [292, 247] width 223 height 15
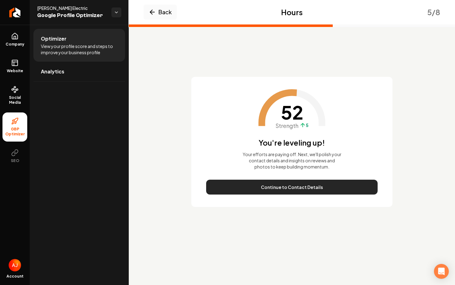
click at [284, 191] on button "Continue to Contact Details" at bounding box center [292, 187] width 172 height 15
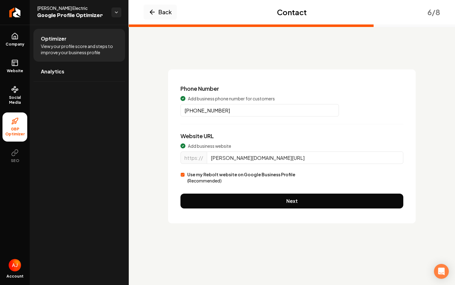
click at [284, 190] on div "Phone Number Add business phone number for customers [PHONE_NUMBER] Website URL…" at bounding box center [292, 146] width 248 height 154
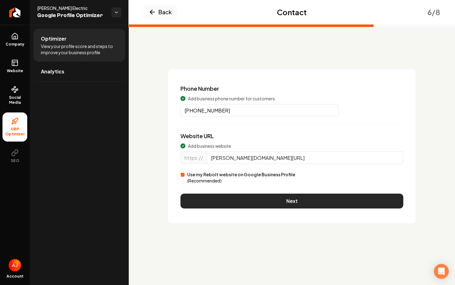
click at [285, 202] on button "Next" at bounding box center [292, 201] width 223 height 15
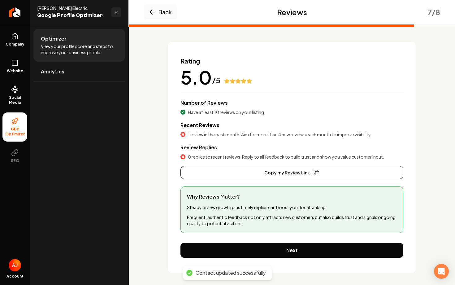
scroll to position [30, 0]
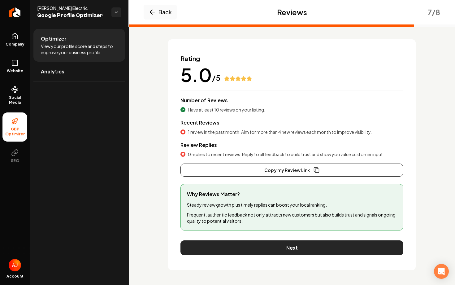
click at [290, 246] on button "Next" at bounding box center [292, 247] width 223 height 15
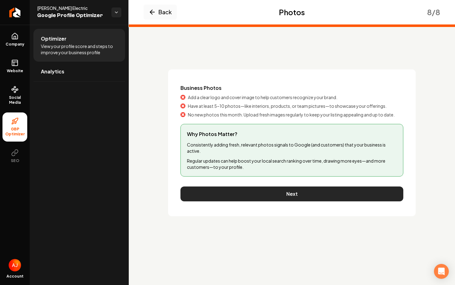
click at [291, 196] on button "Next" at bounding box center [292, 193] width 223 height 15
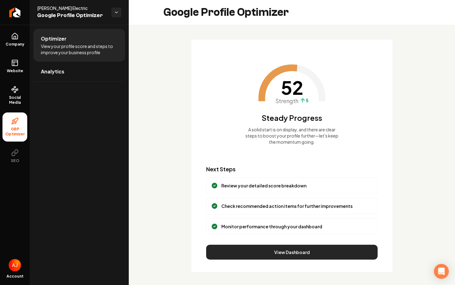
click at [297, 248] on button "View Dashboard" at bounding box center [292, 252] width 172 height 15
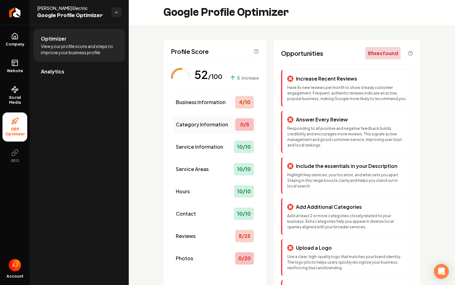
click at [203, 125] on span "Category Information" at bounding box center [202, 124] width 52 height 7
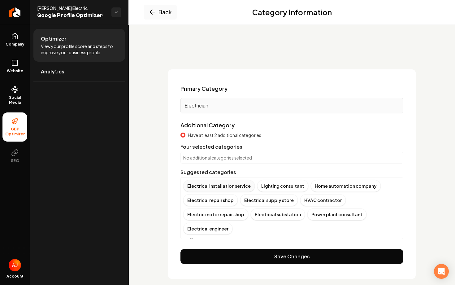
click at [213, 187] on div "Electrical installation service" at bounding box center [219, 186] width 72 height 12
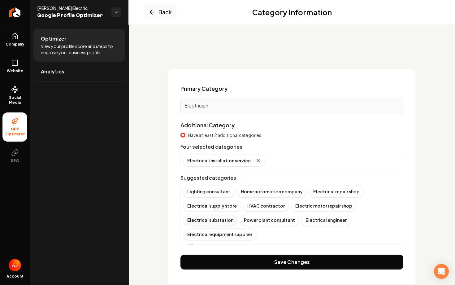
scroll to position [7, 0]
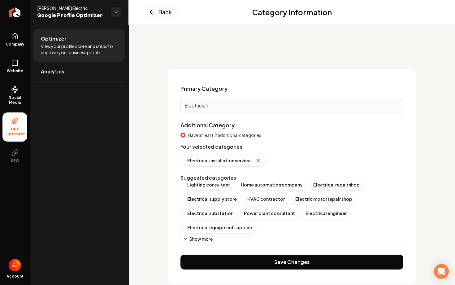
click at [312, 187] on div "Electrical repair shop" at bounding box center [336, 185] width 55 height 12
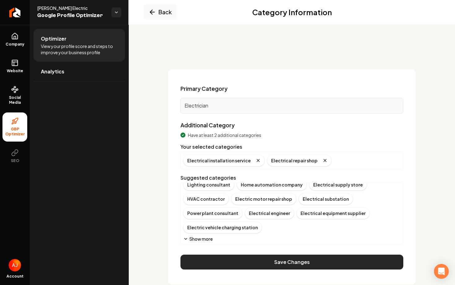
click at [274, 262] on button "Save Changes" at bounding box center [292, 262] width 223 height 15
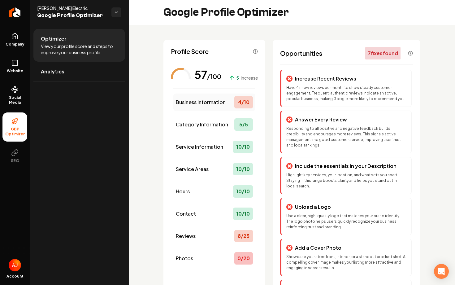
click at [206, 105] on span "Business Information" at bounding box center [201, 102] width 50 height 7
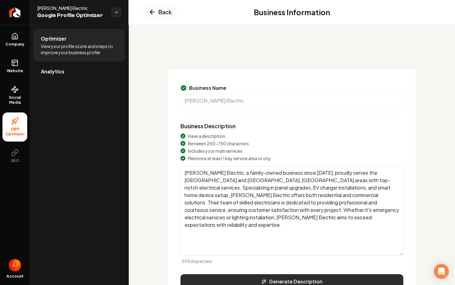
click at [255, 279] on button "Generate Description" at bounding box center [292, 281] width 223 height 15
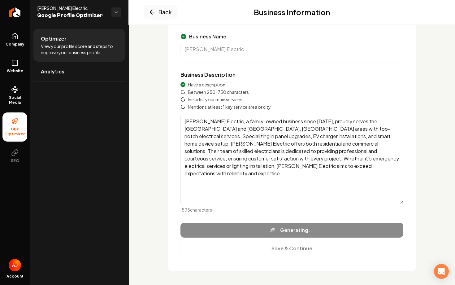
scroll to position [52, 0]
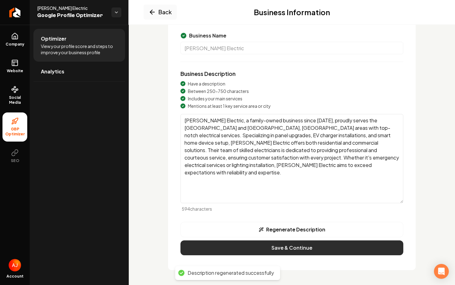
click at [257, 247] on button "Save & Continue" at bounding box center [292, 247] width 223 height 15
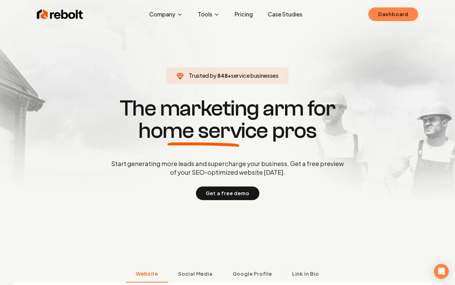
click at [383, 16] on link "Dashboard" at bounding box center [394, 14] width 50 height 14
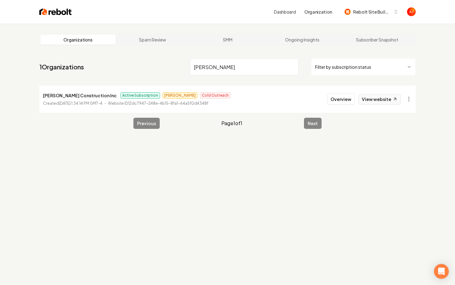
type input "karp"
click at [373, 100] on link "View website" at bounding box center [380, 99] width 42 height 11
